Goal: Use online tool/utility: Utilize a website feature to perform a specific function

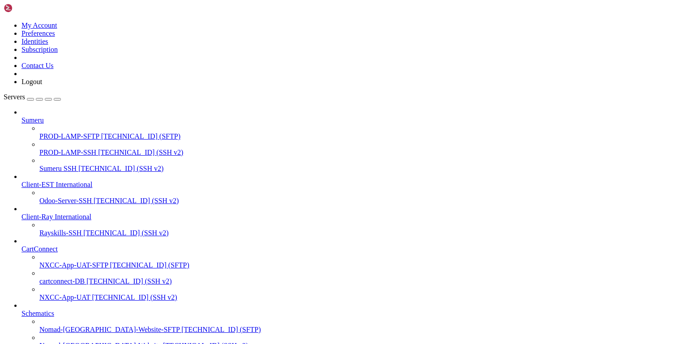
scroll to position [396, 0]
